Goal: Check status: Check status

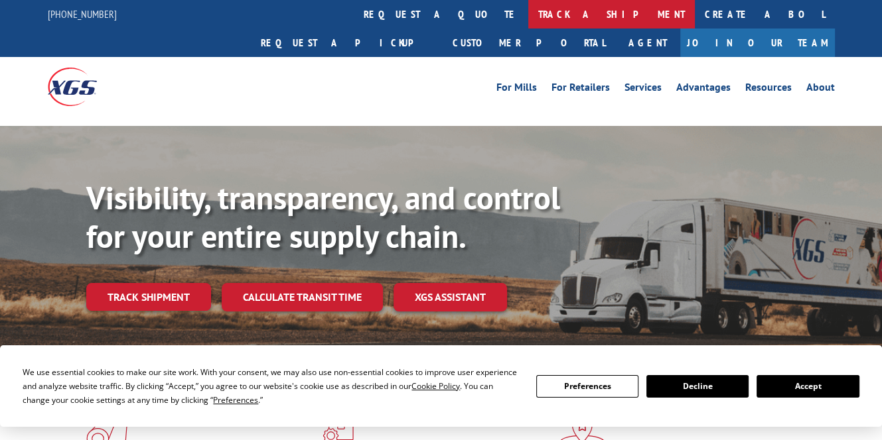
click at [528, 19] on link "track a shipment" at bounding box center [611, 14] width 166 height 29
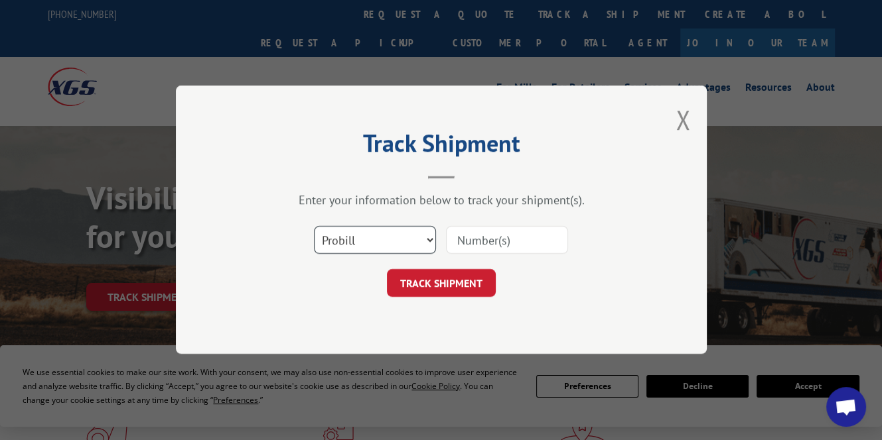
click at [421, 239] on select "Select category... Probill BOL PO" at bounding box center [375, 241] width 122 height 28
select select "bol"
click at [314, 227] on select "Select category... Probill BOL PO" at bounding box center [375, 241] width 122 height 28
click at [494, 238] on input at bounding box center [507, 241] width 122 height 28
paste input "6007640"
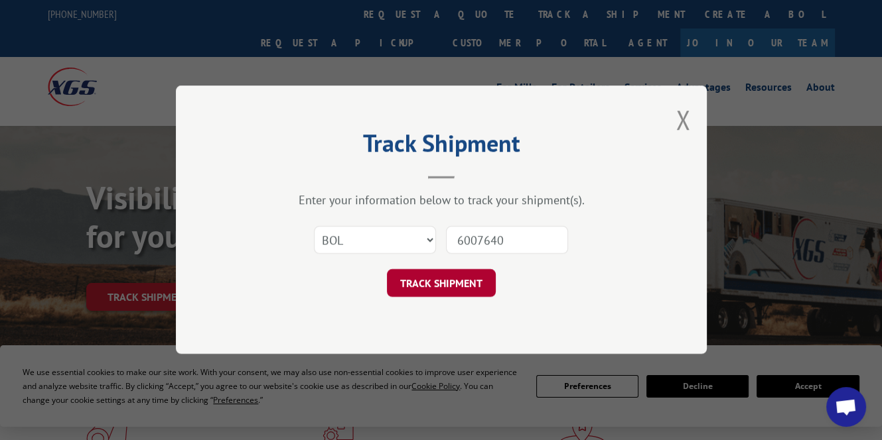
type input "6007640"
click at [449, 293] on button "TRACK SHIPMENT" at bounding box center [441, 284] width 109 height 28
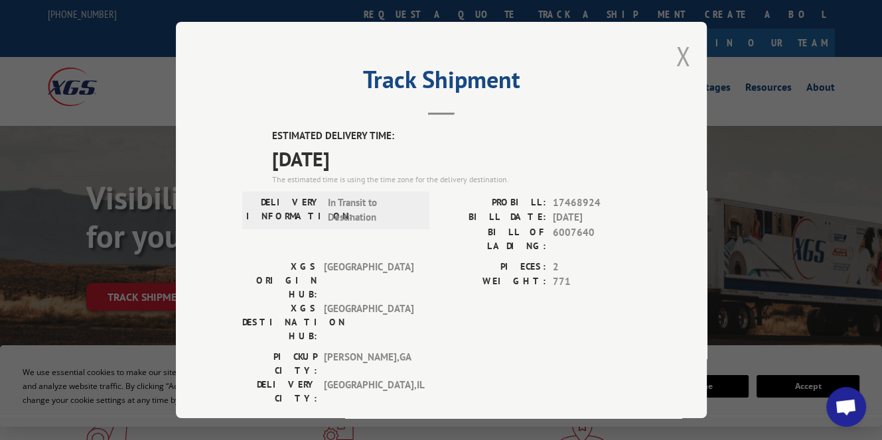
click at [678, 49] on button "Close modal" at bounding box center [682, 55] width 15 height 35
